Goal: Information Seeking & Learning: Learn about a topic

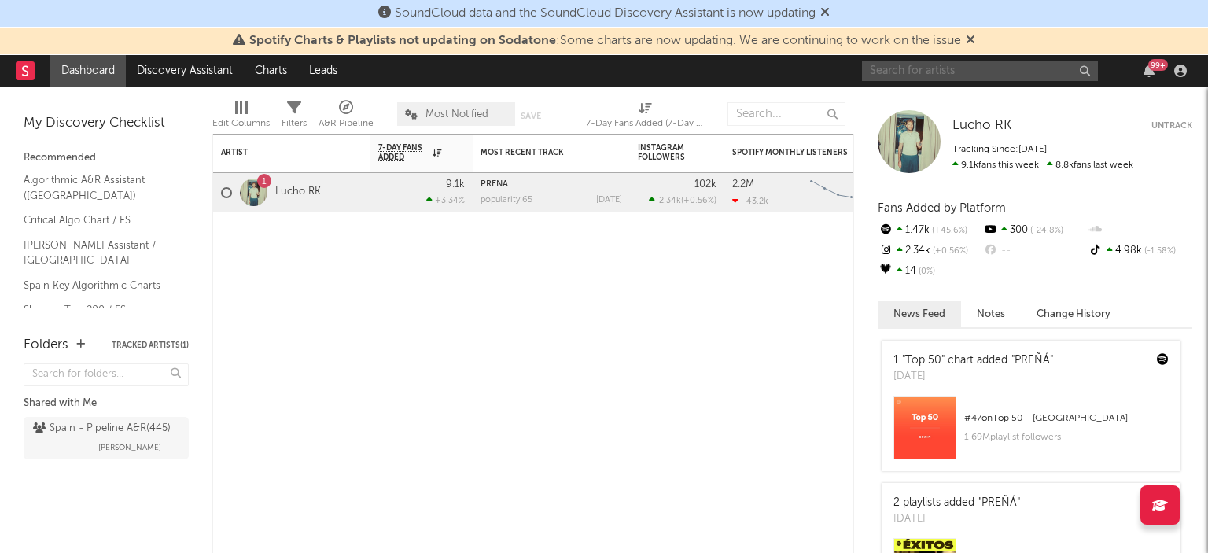
click at [970, 72] on input "text" at bounding box center [980, 71] width 236 height 20
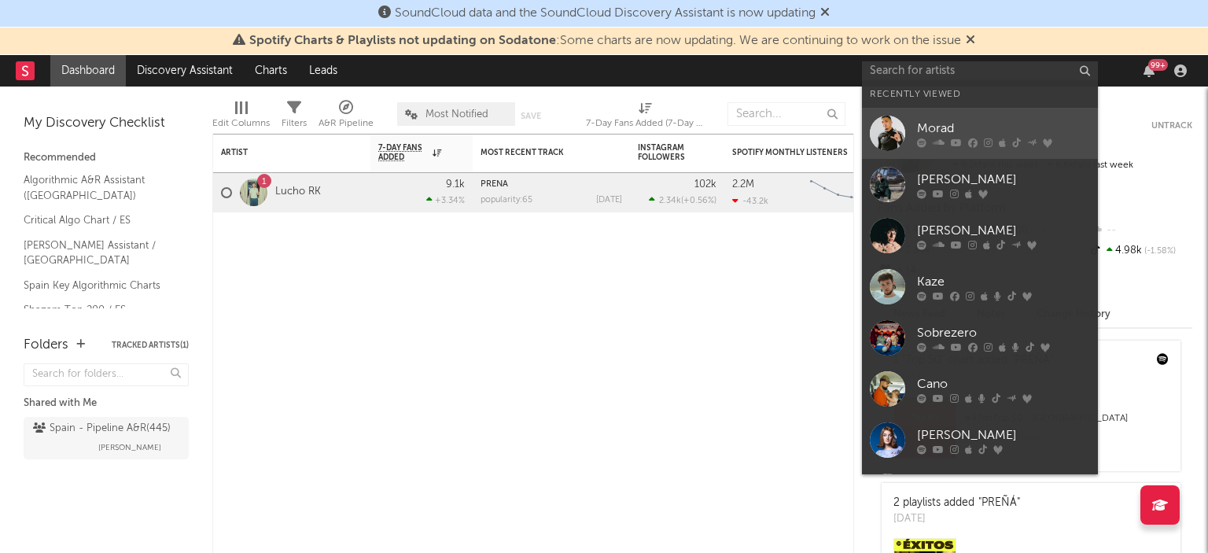
click at [927, 140] on div at bounding box center [1003, 142] width 173 height 9
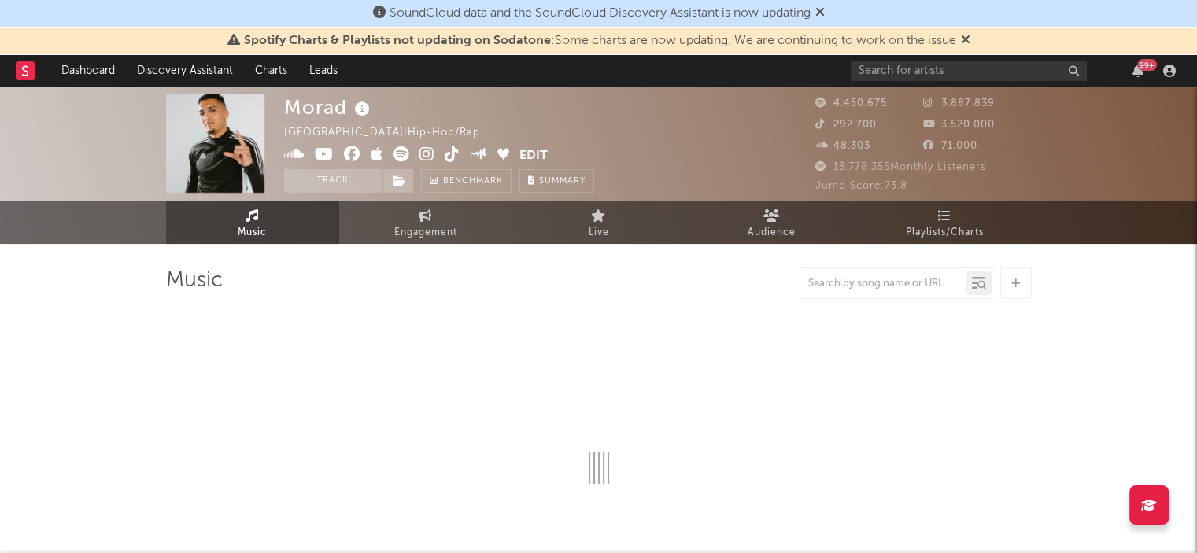
select select "6m"
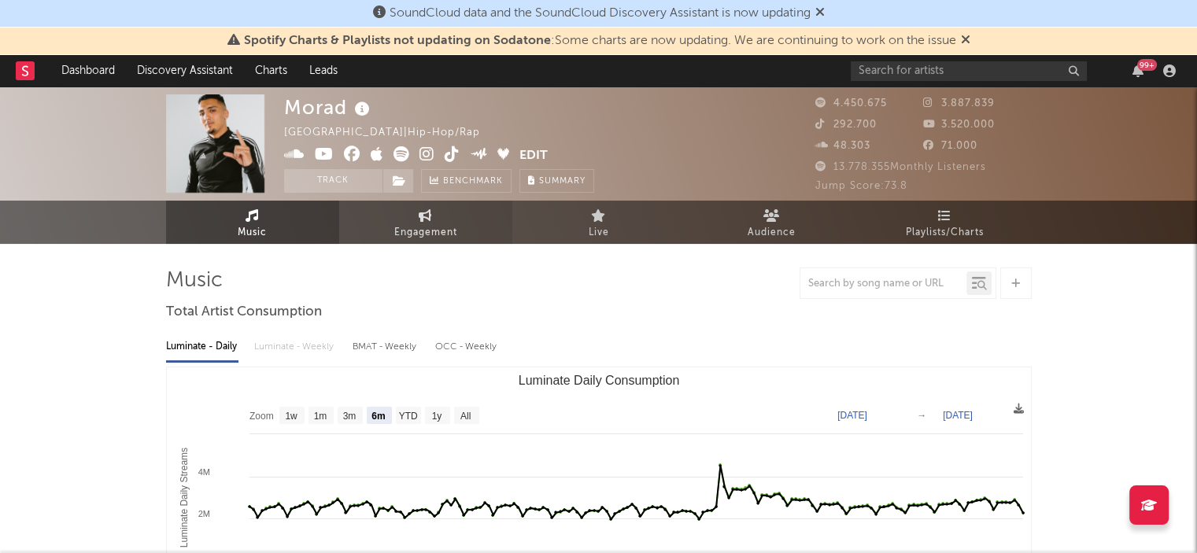
click at [433, 234] on span "Engagement" at bounding box center [425, 232] width 63 height 19
select select "1w"
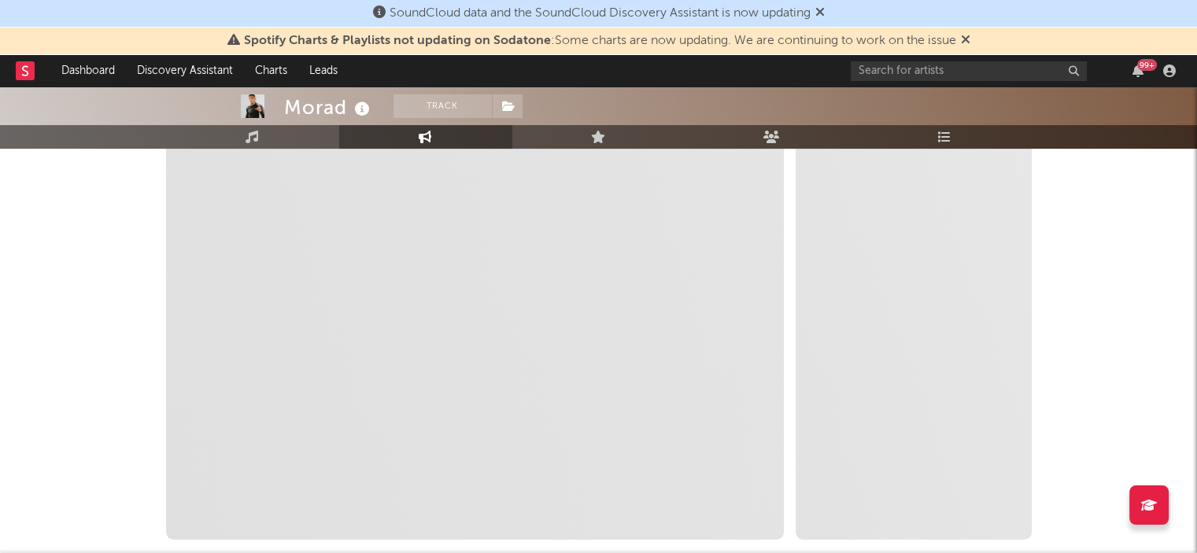
scroll to position [236, 0]
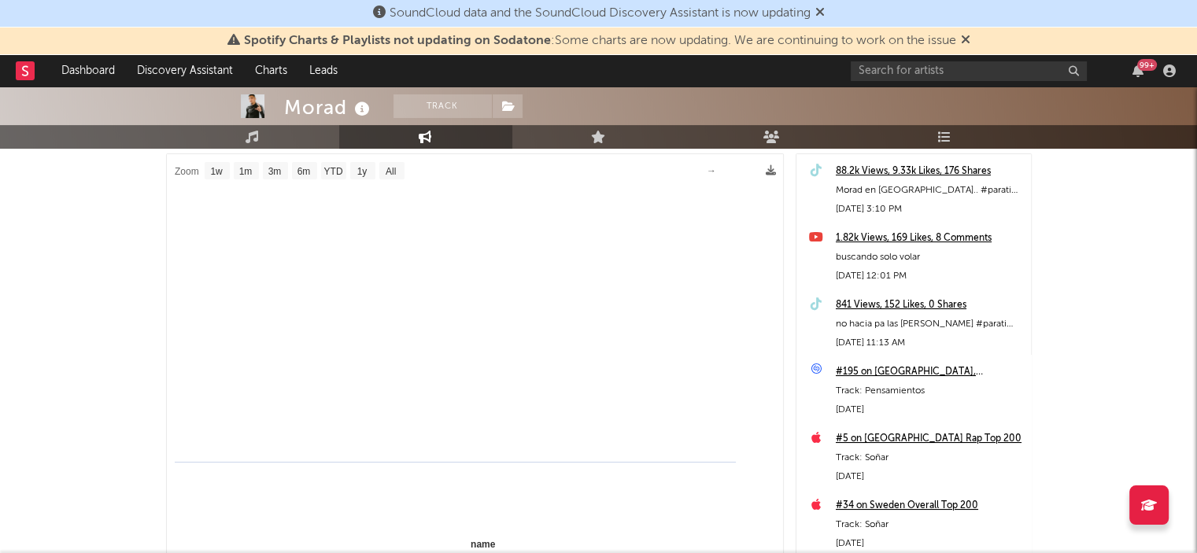
select select "1m"
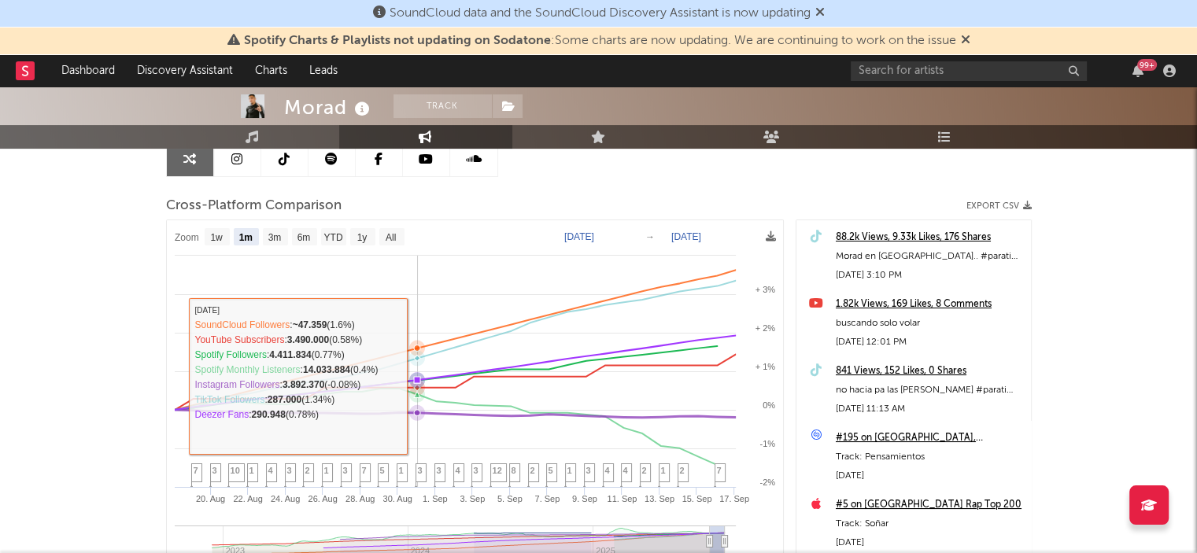
scroll to position [0, 0]
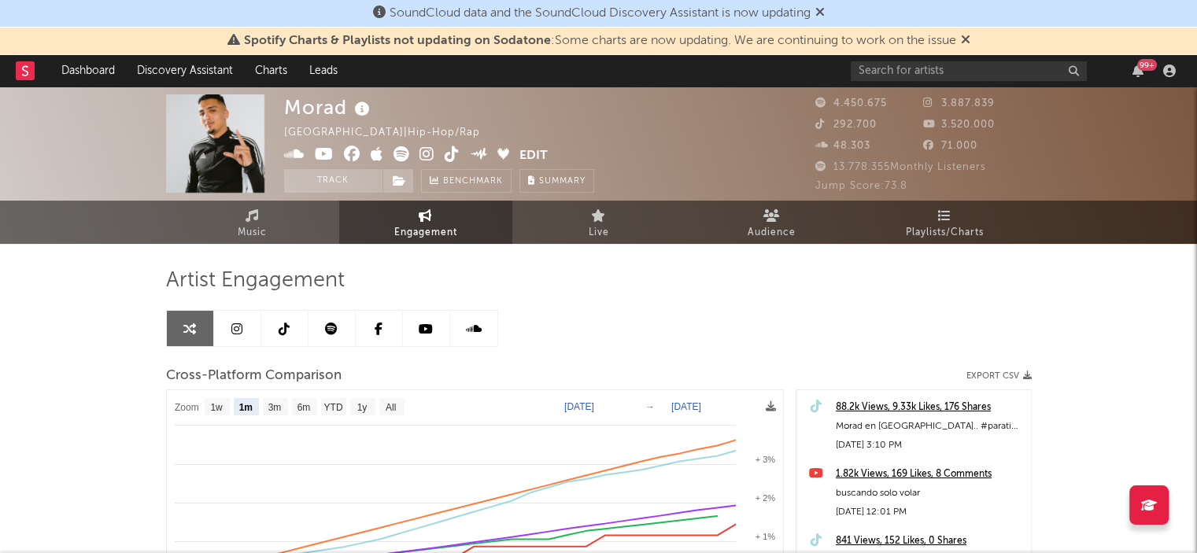
click at [302, 222] on link "Music" at bounding box center [252, 222] width 173 height 43
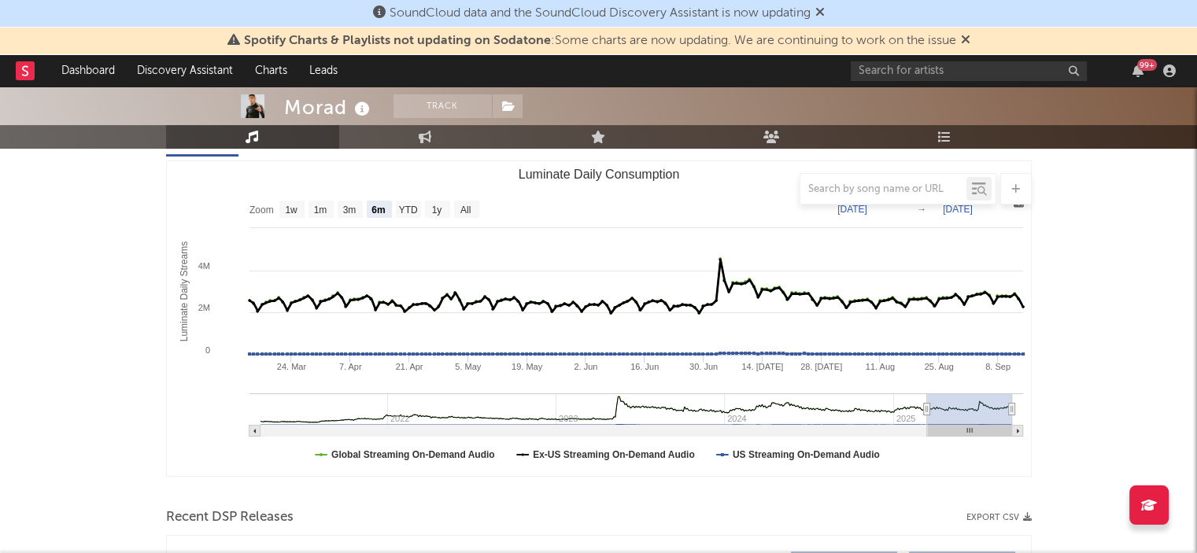
scroll to position [157, 0]
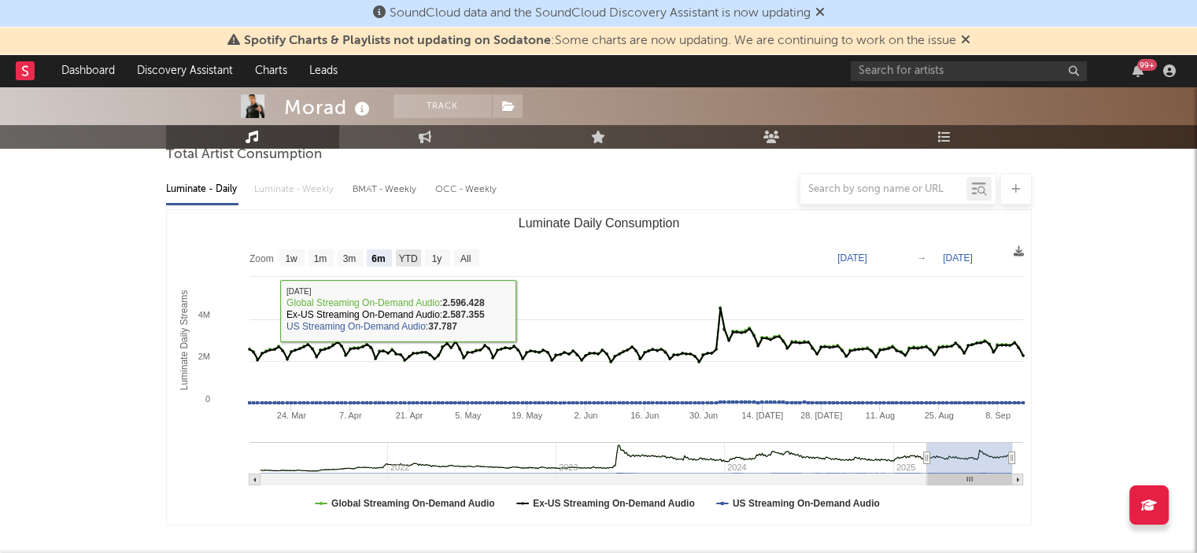
click at [444, 255] on rect "Luminate Daily Consumption" at bounding box center [437, 257] width 25 height 17
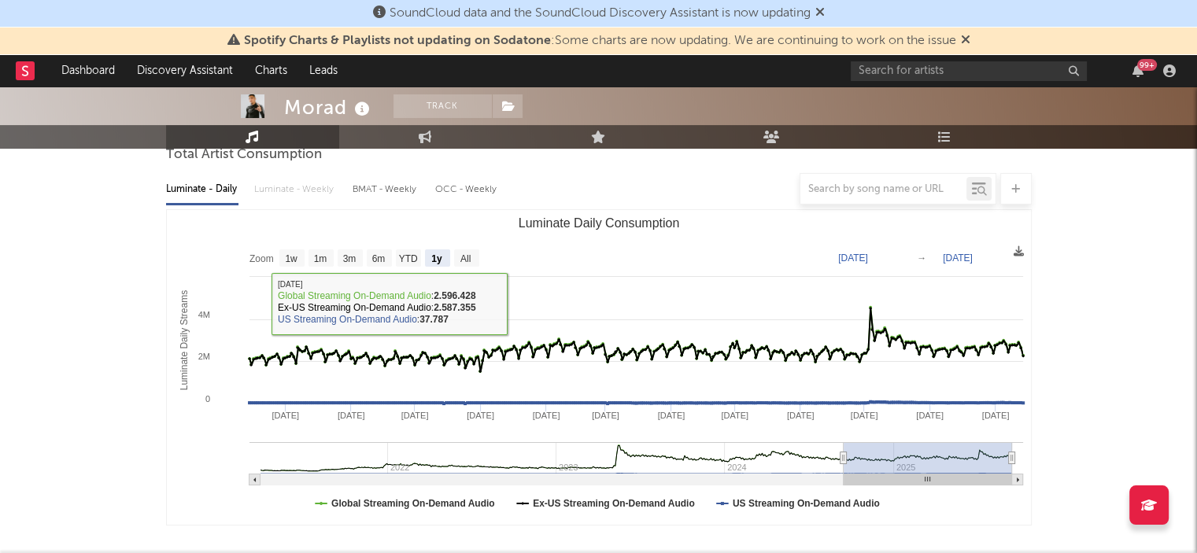
select select "1y"
type input "[DATE]"
